Goal: Task Accomplishment & Management: Use online tool/utility

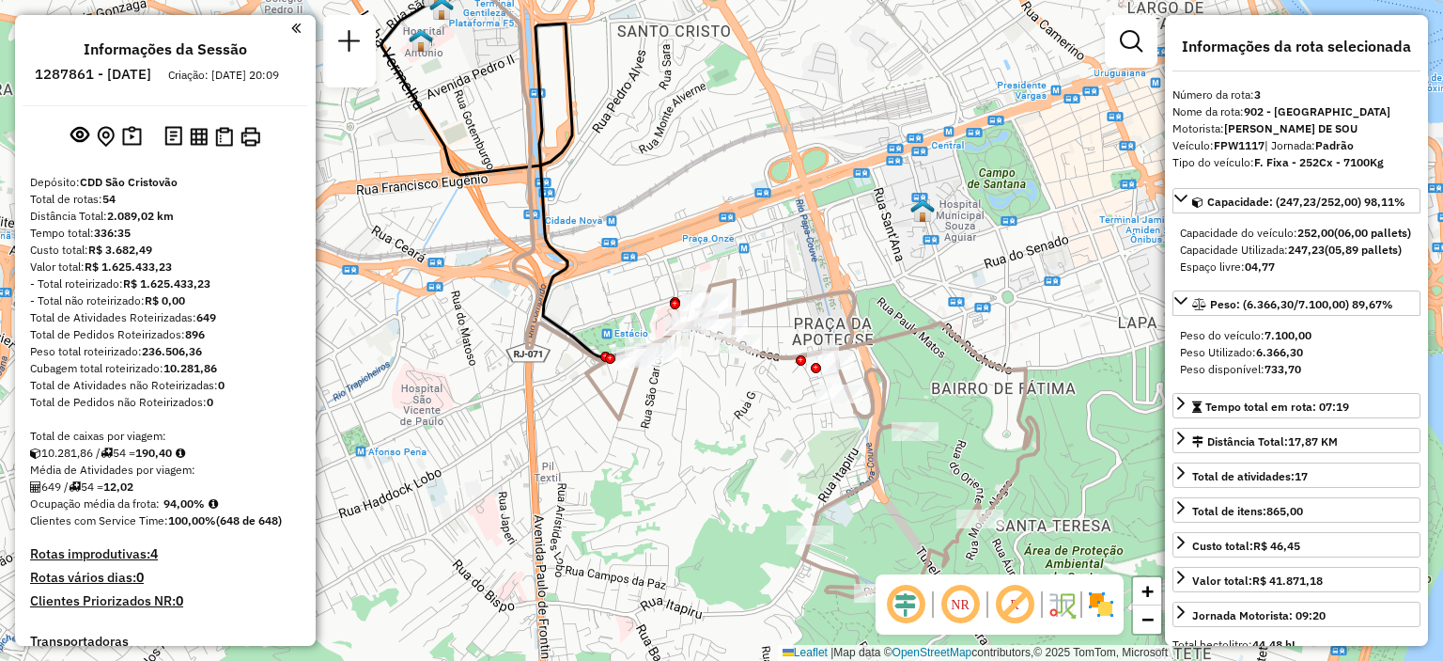
select select "**********"
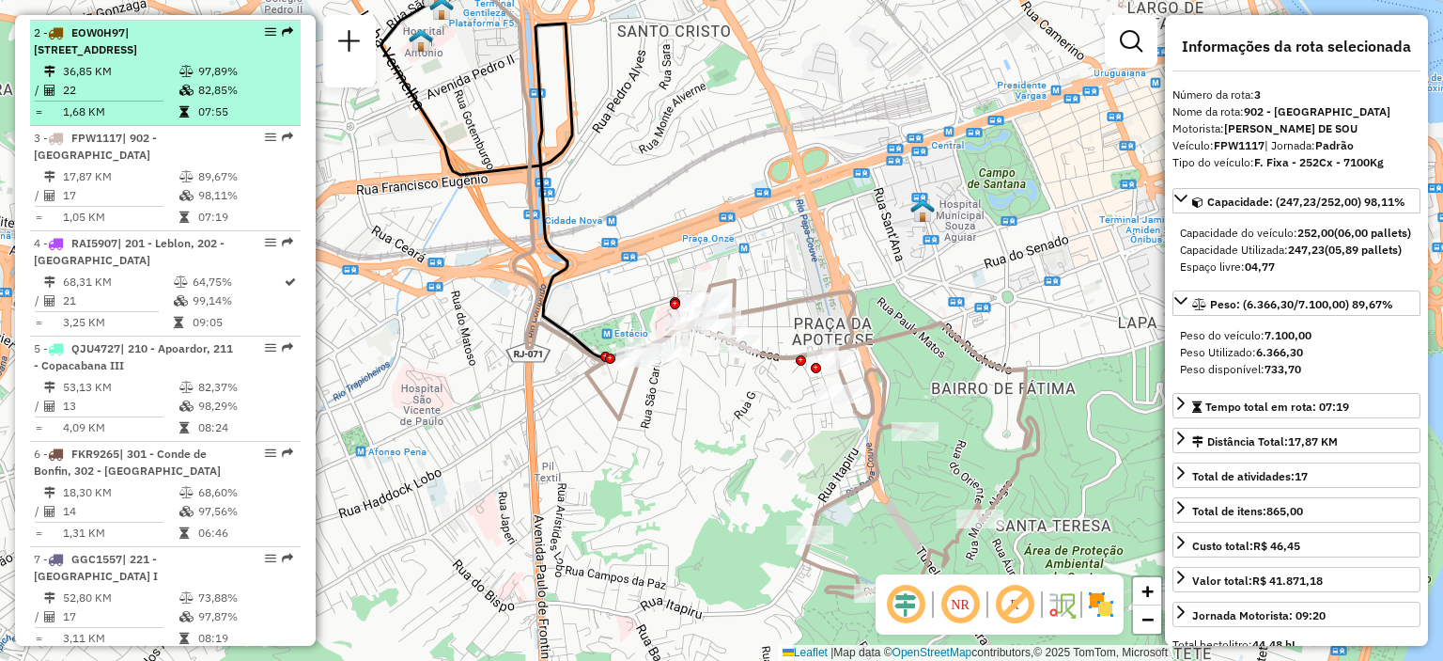
click at [265, 38] on em at bounding box center [270, 31] width 11 height 11
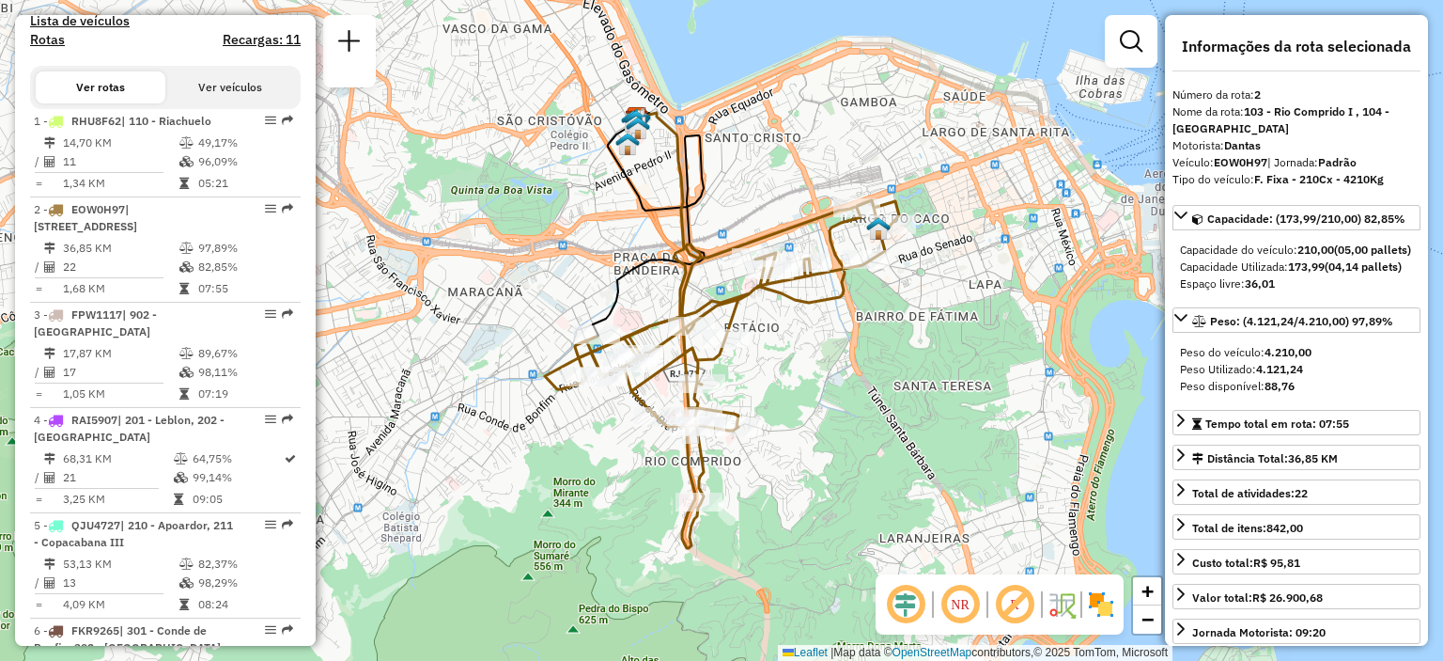
scroll to position [665, 0]
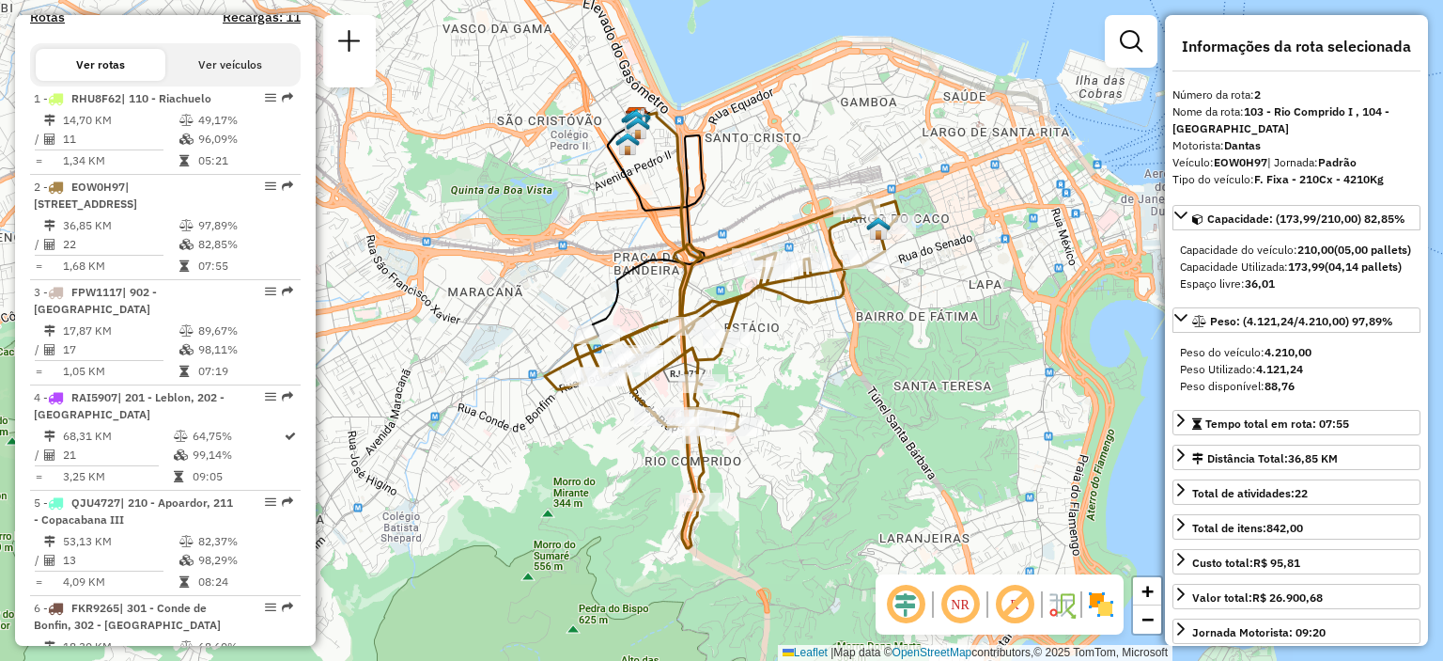
click at [230, 77] on button "Ver veículos" at bounding box center [230, 65] width 130 height 32
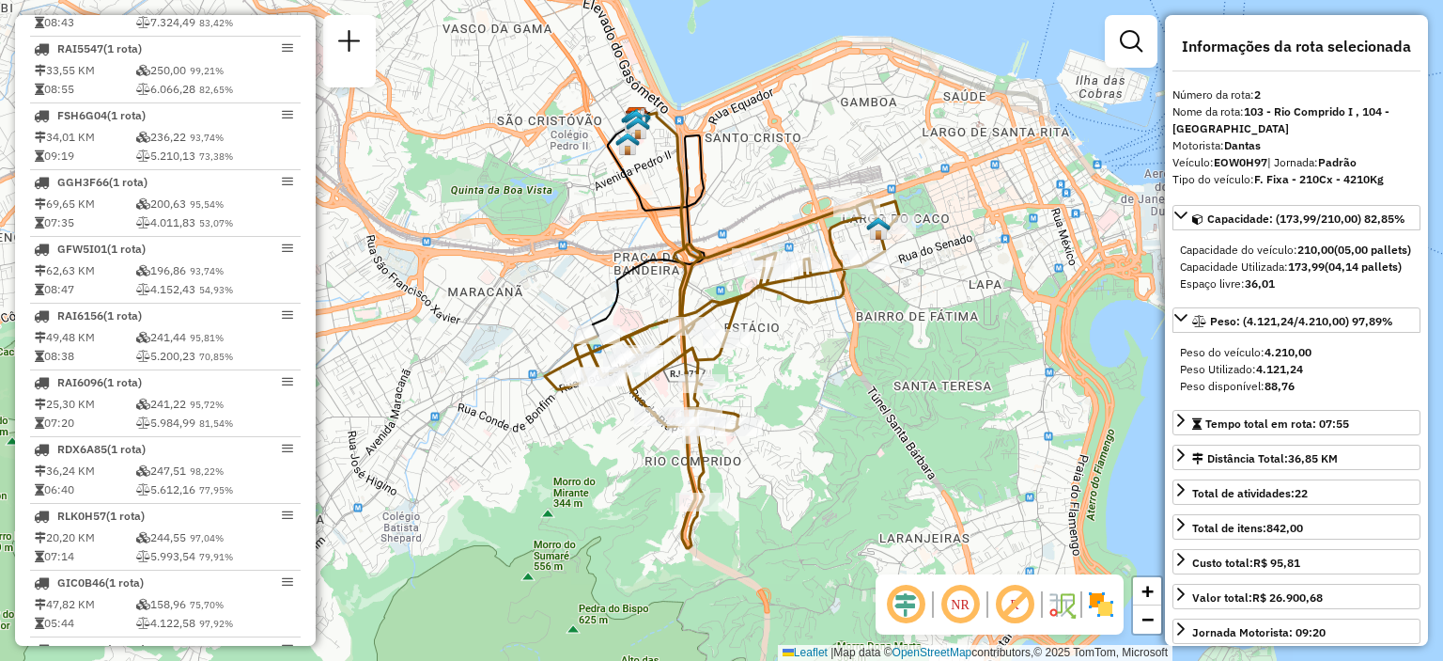
scroll to position [1879, 0]
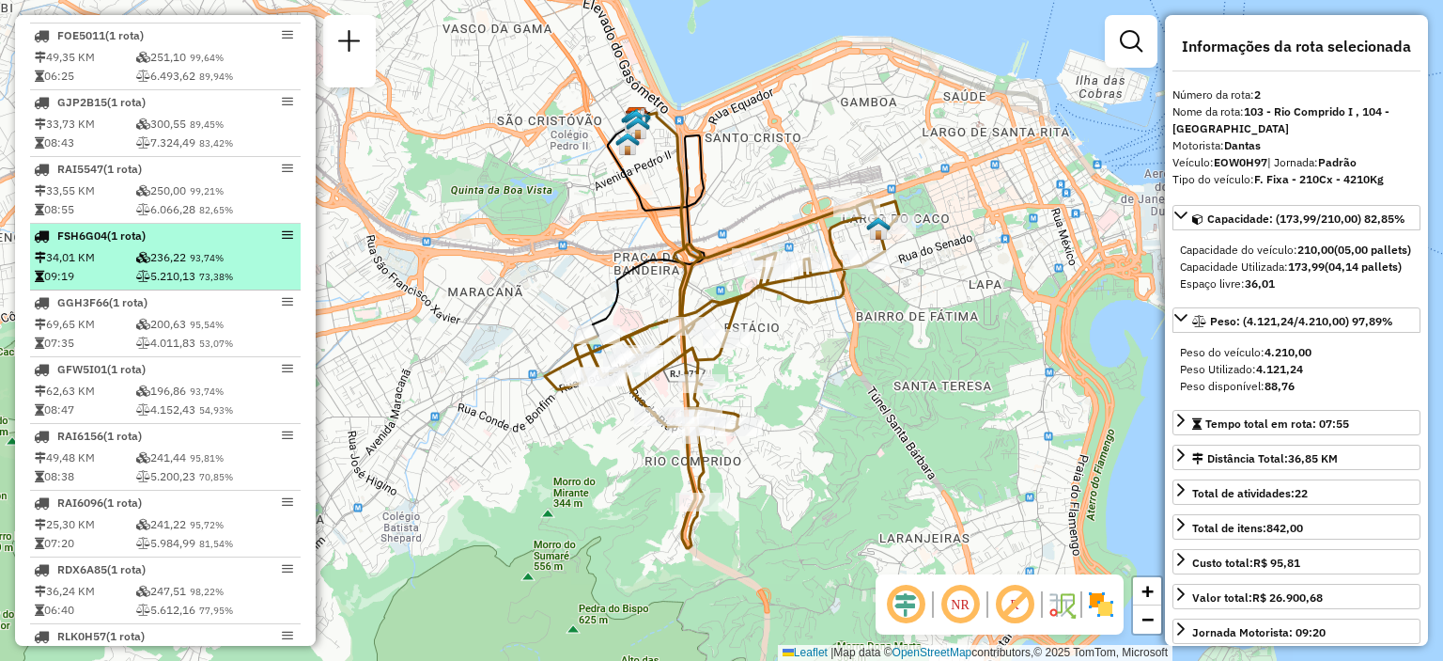
click at [151, 286] on td "5.210,13 73,38%" at bounding box center [216, 276] width 162 height 19
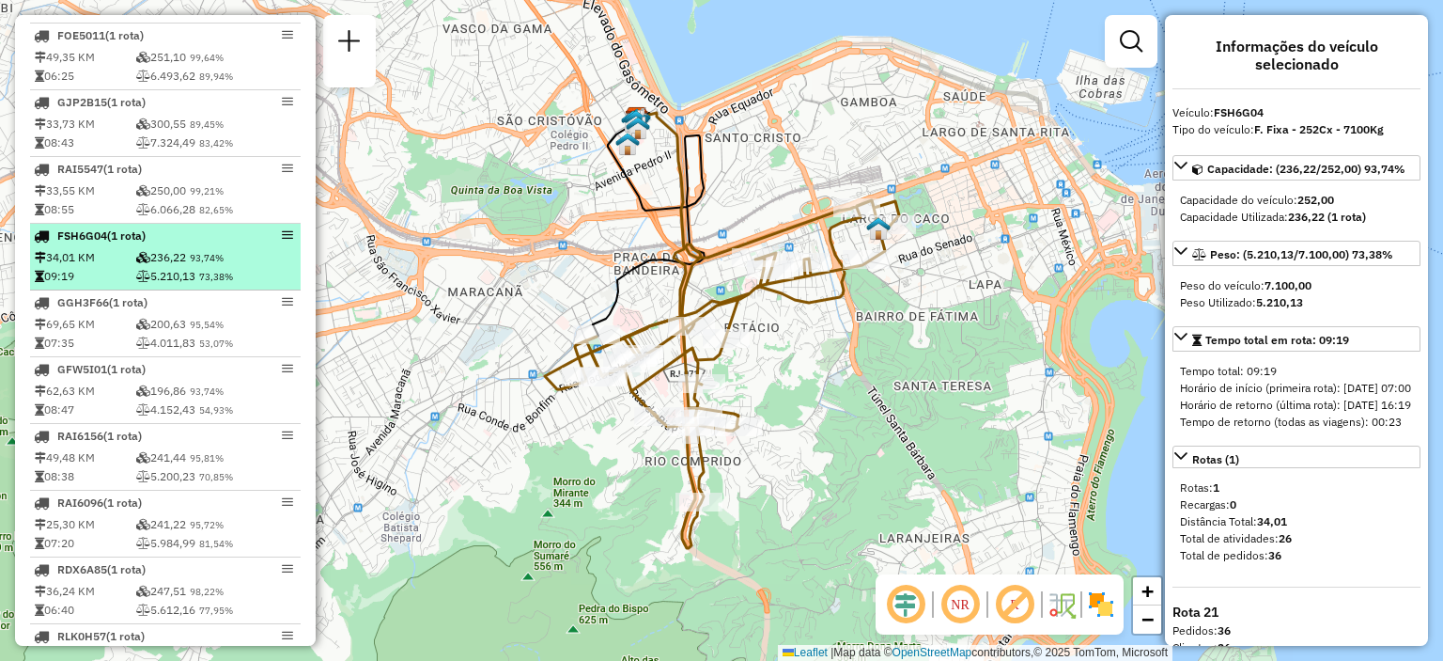
click at [282, 241] on em at bounding box center [287, 234] width 11 height 11
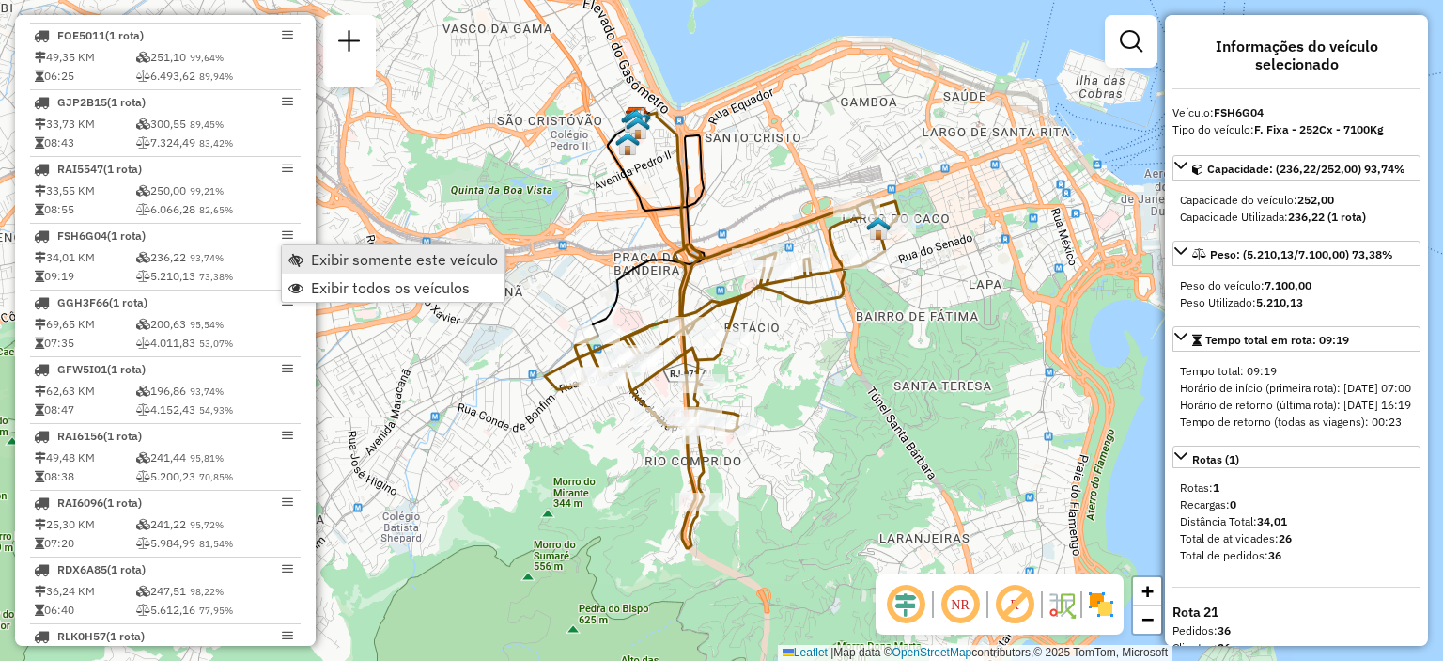
click at [301, 258] on span "Exibir somente este veículo" at bounding box center [296, 259] width 15 height 15
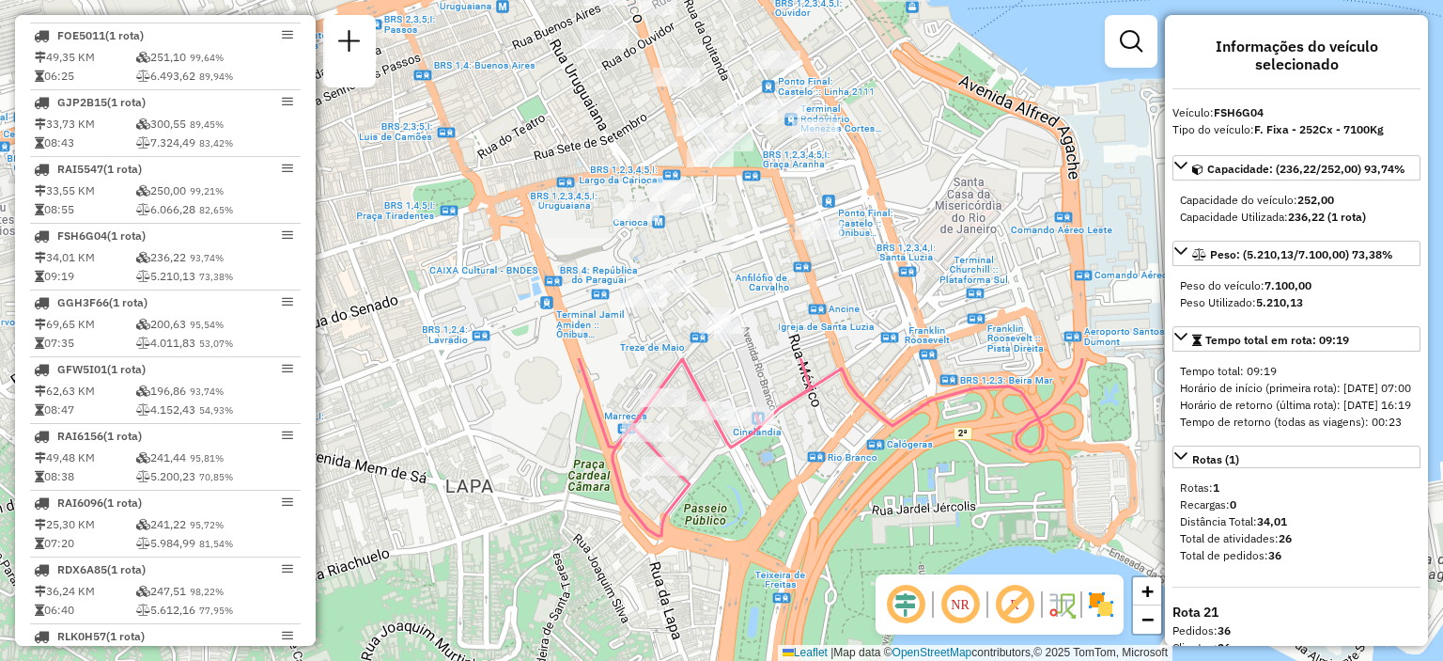
drag, startPoint x: 1077, startPoint y: 177, endPoint x: 773, endPoint y: 600, distance: 521.3
click at [773, 600] on div "Janela de atendimento Grade de atendimento Capacidade Transportadoras Veículos …" at bounding box center [721, 330] width 1443 height 661
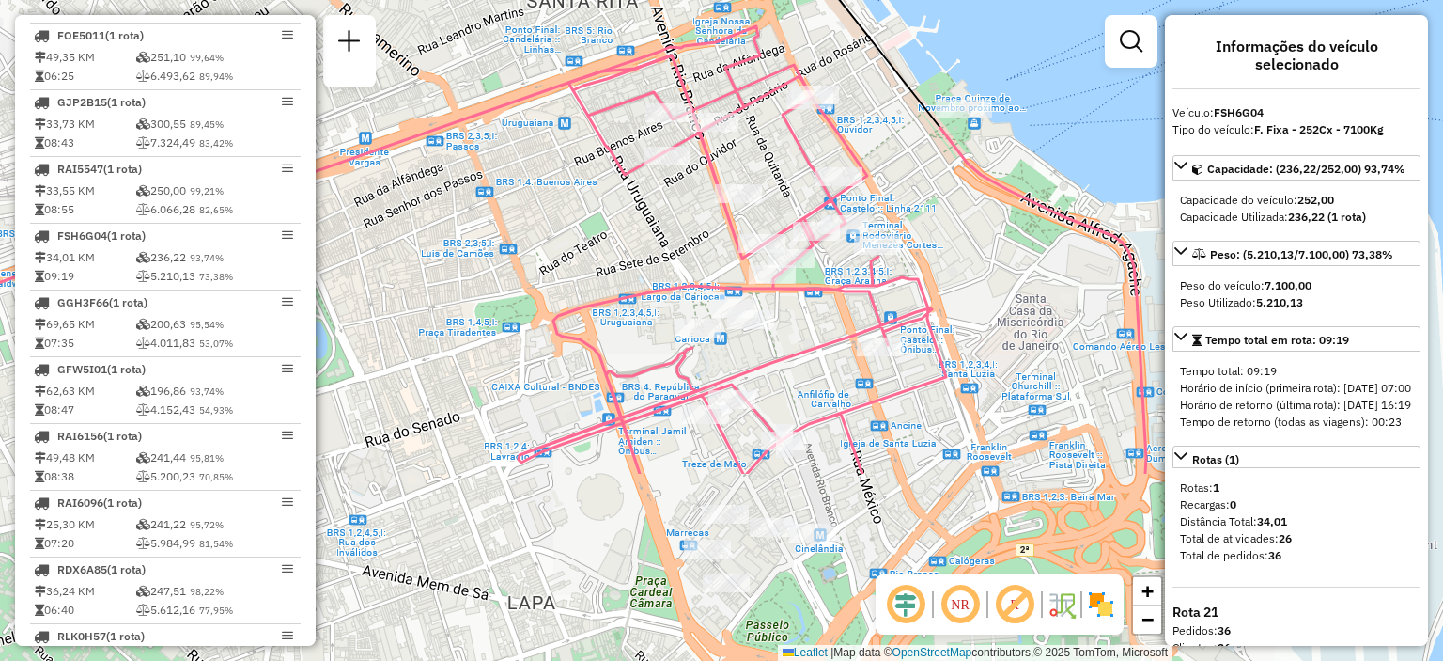
drag, startPoint x: 895, startPoint y: 334, endPoint x: 925, endPoint y: 86, distance: 249.9
click at [925, 86] on div "Janela de atendimento Grade de atendimento Capacidade Transportadoras Veículos …" at bounding box center [721, 330] width 1443 height 661
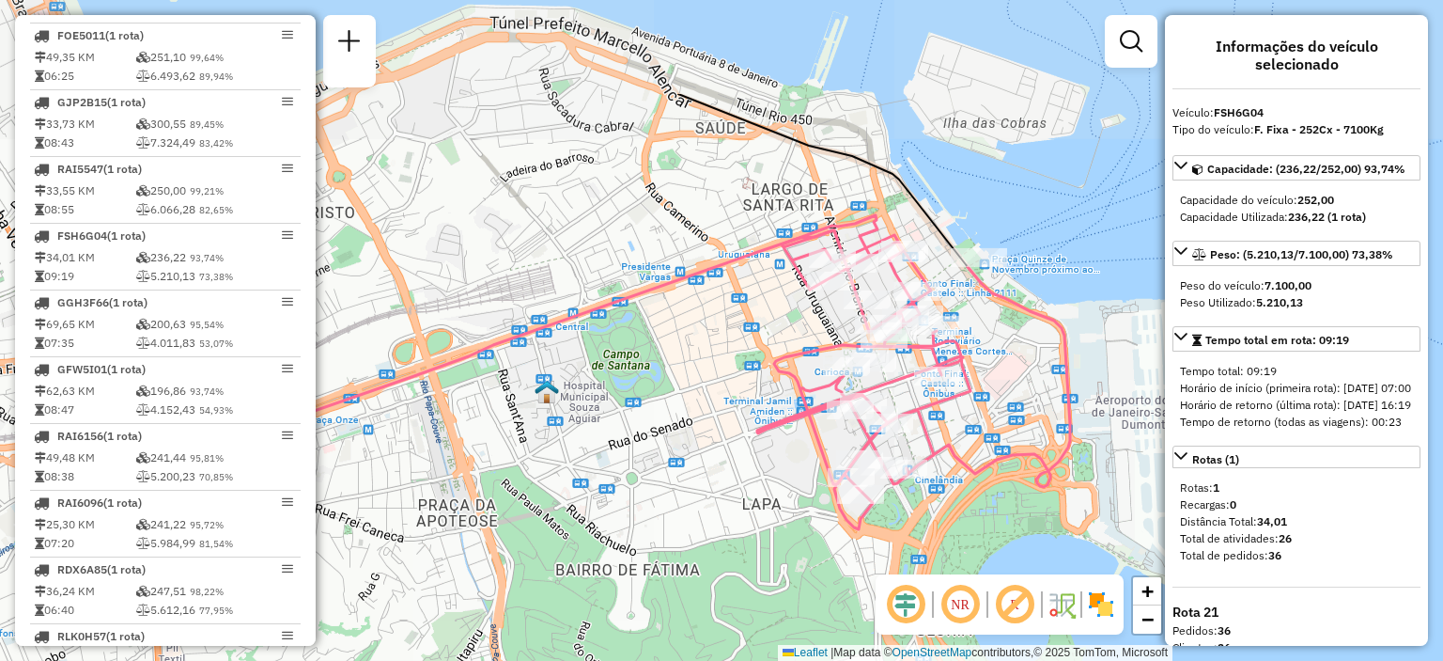
drag, startPoint x: 985, startPoint y: 148, endPoint x: 1021, endPoint y: 307, distance: 163.7
click at [1021, 307] on icon at bounding box center [913, 372] width 313 height 314
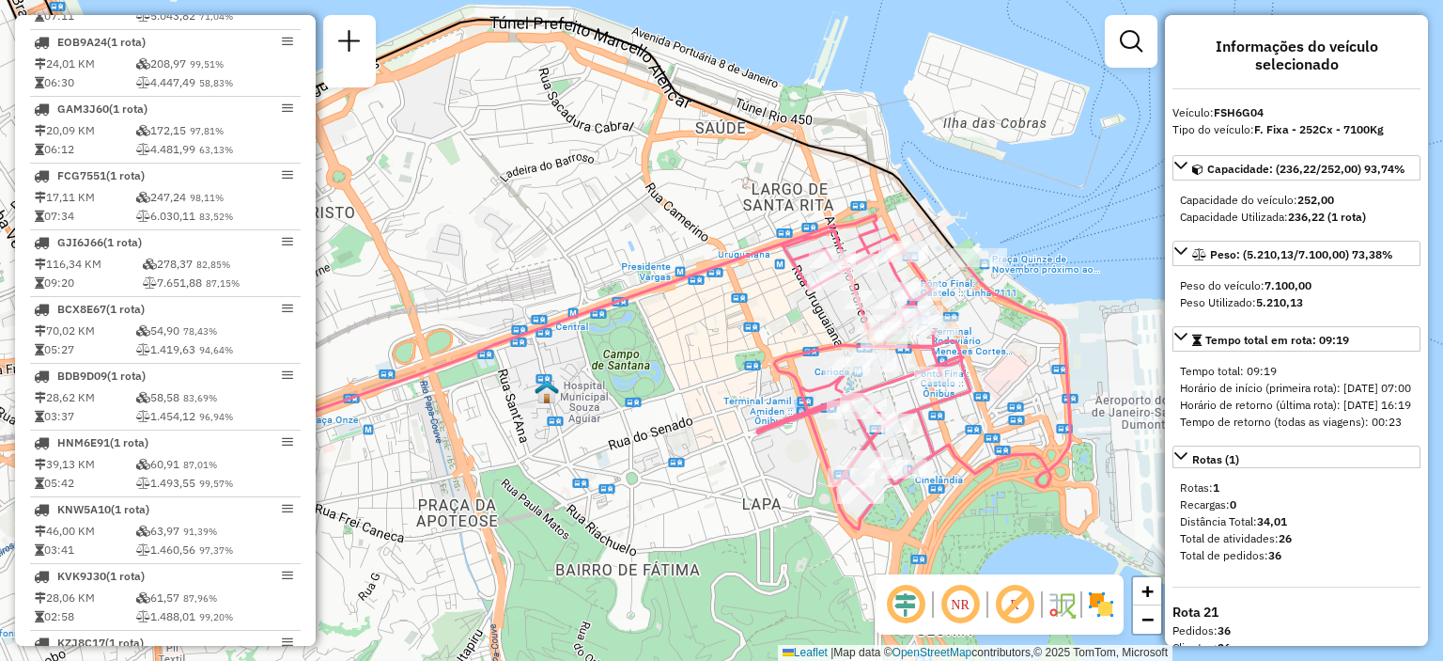
scroll to position [2863, 0]
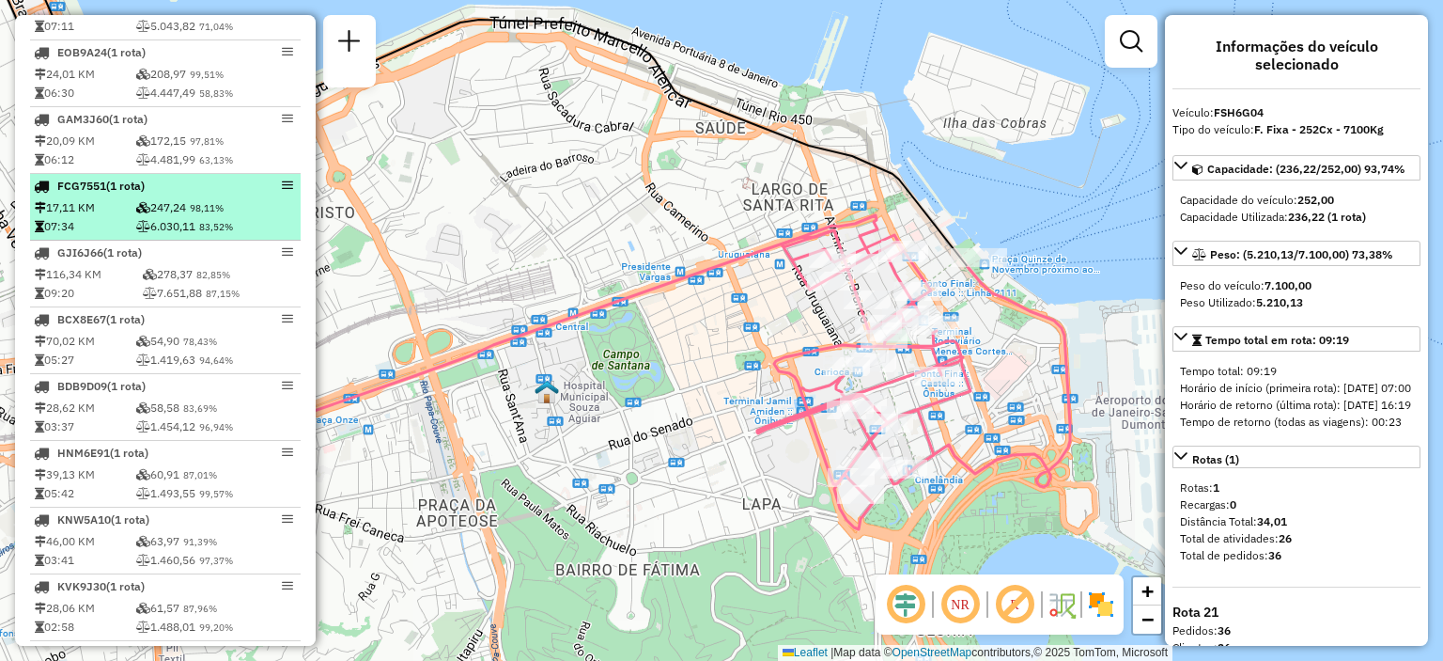
click at [119, 206] on li "FCG7551 (1 Rota) 17,11 KM 247,24 98,11% 07:34 6.030,11 83,52%" at bounding box center [165, 207] width 271 height 67
click at [282, 189] on em at bounding box center [287, 184] width 11 height 11
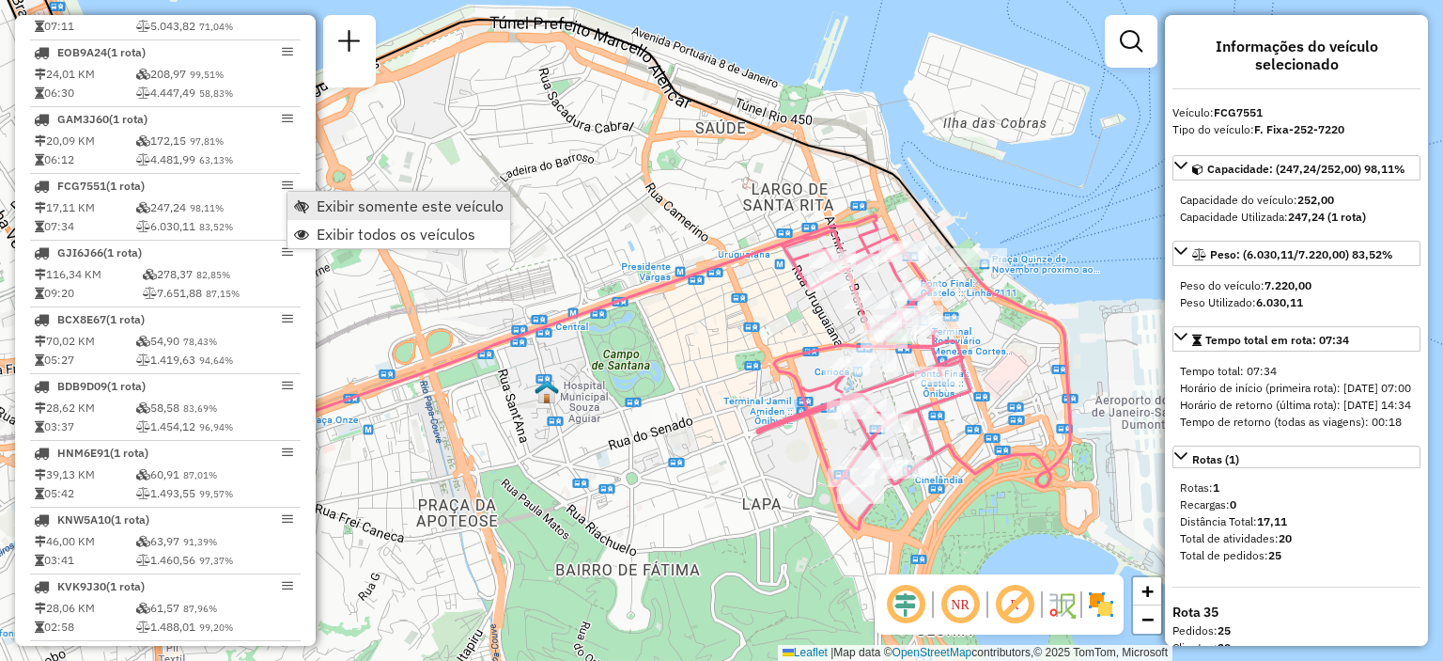
click at [323, 205] on span "Exibir somente este veículo" at bounding box center [410, 205] width 187 height 15
